Goal: Contribute content

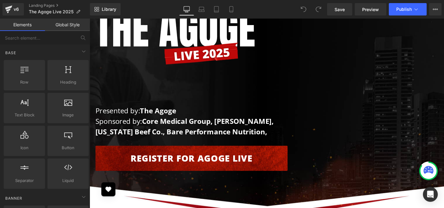
scroll to position [85, 0]
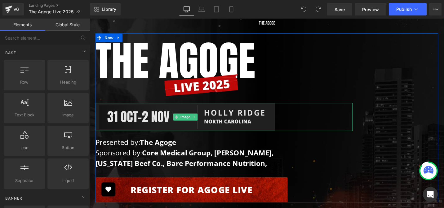
click at [211, 124] on img at bounding box center [191, 122] width 190 height 29
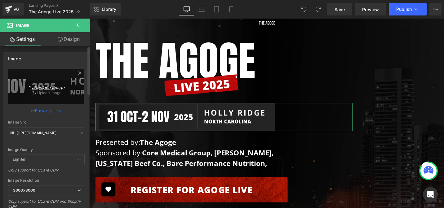
click at [48, 89] on icon "Replace Image" at bounding box center [46, 87] width 50 height 8
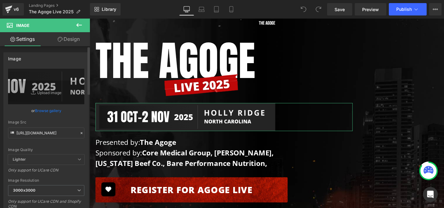
click at [55, 110] on link "Browse gallery" at bounding box center [48, 110] width 26 height 11
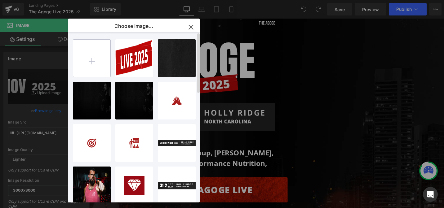
click at [98, 60] on input "file" at bounding box center [91, 58] width 37 height 37
type input "C:\fakepath\NOV-DATE-UPDATE.svg"
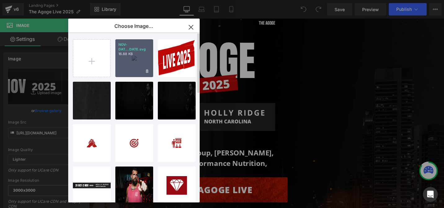
click at [143, 59] on div "NOV-DAT...DATE.svg 16.88 KB" at bounding box center [134, 58] width 38 height 38
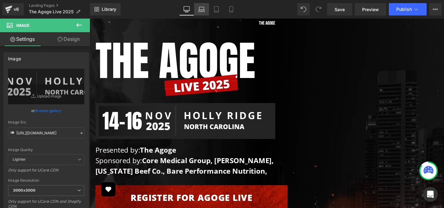
click at [204, 12] on link "Laptop" at bounding box center [201, 9] width 15 height 12
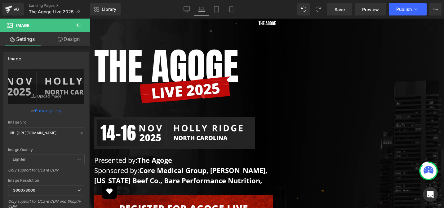
scroll to position [90, 0]
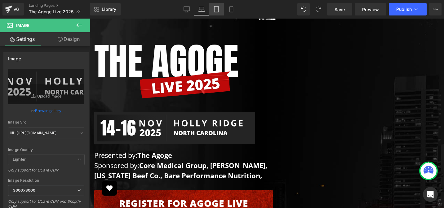
click at [215, 12] on link "Tablet" at bounding box center [216, 9] width 15 height 12
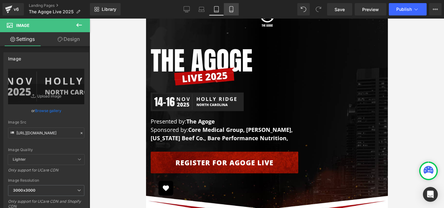
click at [230, 11] on icon at bounding box center [230, 11] width 3 height 0
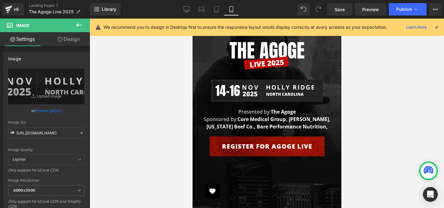
scroll to position [37, 0]
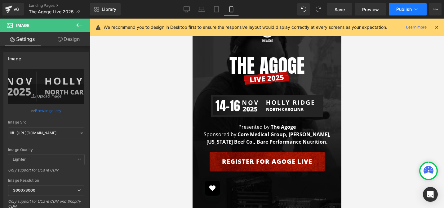
click at [394, 11] on button "Publish" at bounding box center [407, 9] width 38 height 12
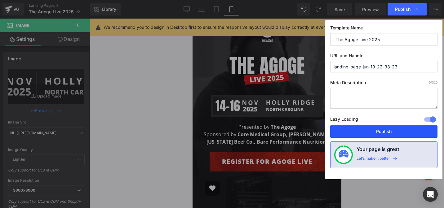
click at [372, 128] on button "Publish" at bounding box center [383, 131] width 107 height 12
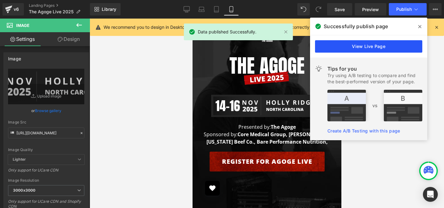
click at [359, 46] on link "View Live Page" at bounding box center [368, 46] width 107 height 12
